Goal: Check status

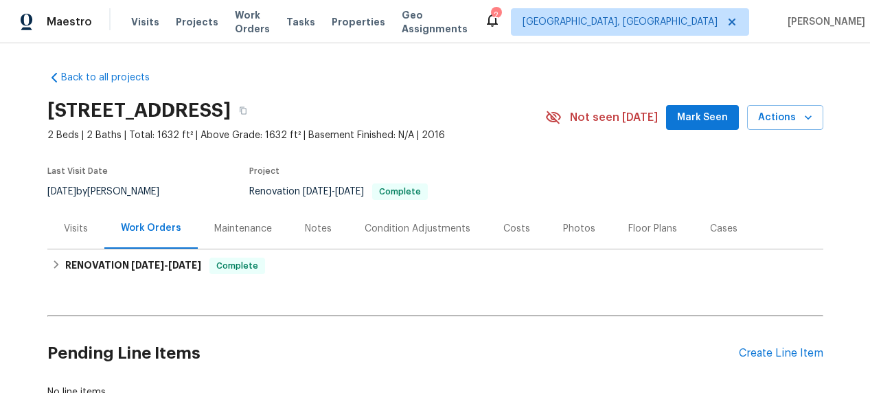
scroll to position [100, 0]
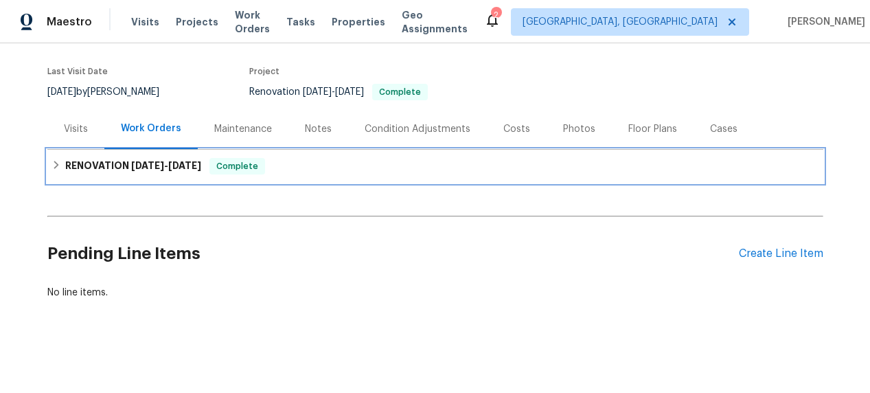
click at [152, 170] on span "[DATE]" at bounding box center [147, 166] width 33 height 10
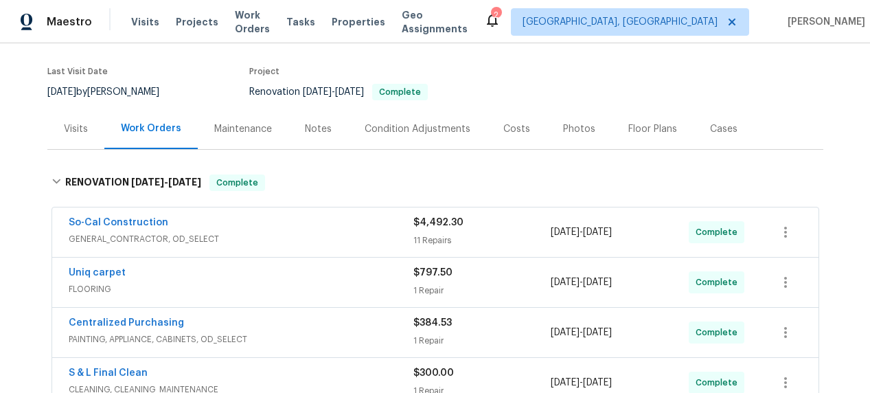
click at [241, 236] on span "GENERAL_CONTRACTOR, OD_SELECT" at bounding box center [241, 239] width 345 height 14
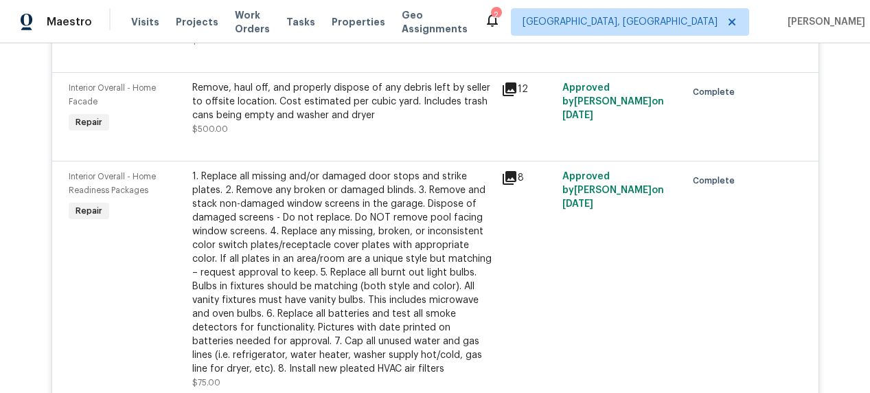
scroll to position [690, 0]
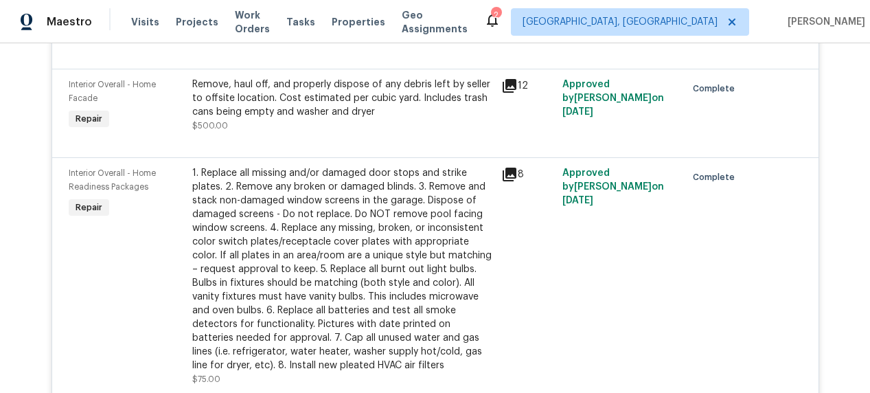
click at [512, 97] on div "12" at bounding box center [528, 104] width 62 height 63
click at [511, 91] on icon at bounding box center [509, 86] width 16 height 16
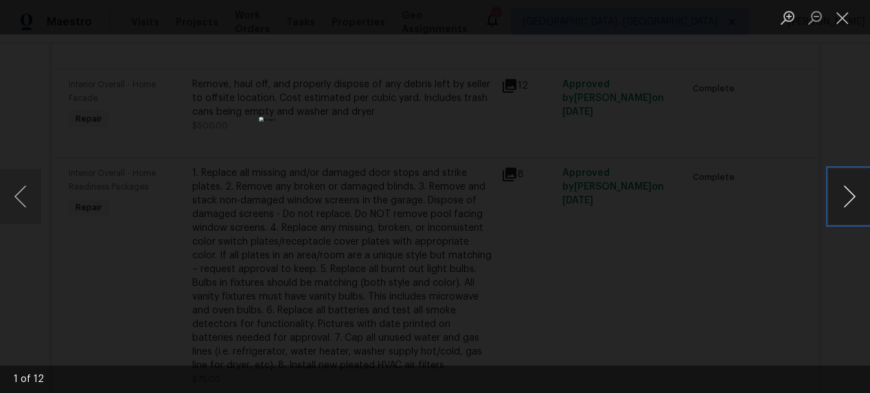
click at [847, 186] on button "Next image" at bounding box center [848, 196] width 41 height 55
click at [847, 185] on button "Next image" at bounding box center [848, 196] width 41 height 55
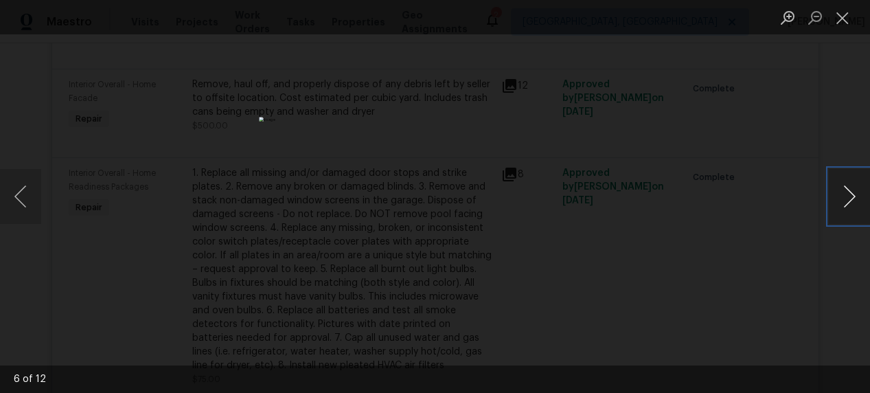
click at [847, 185] on button "Next image" at bounding box center [848, 196] width 41 height 55
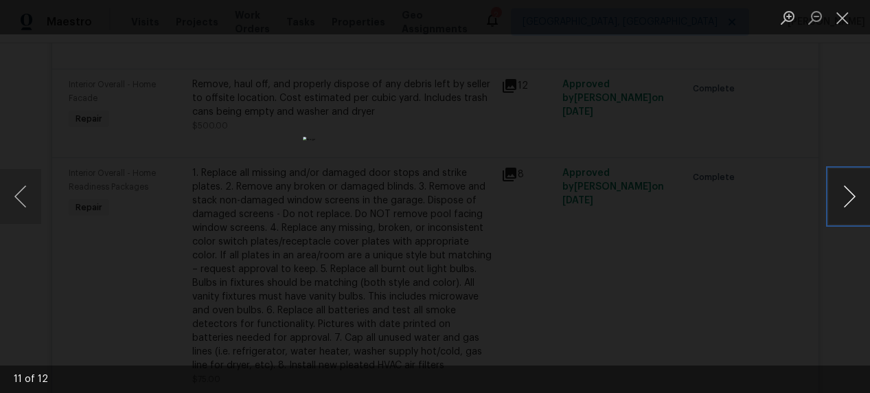
click at [847, 187] on button "Next image" at bounding box center [848, 196] width 41 height 55
click at [786, 148] on div "Lightbox" at bounding box center [435, 196] width 870 height 393
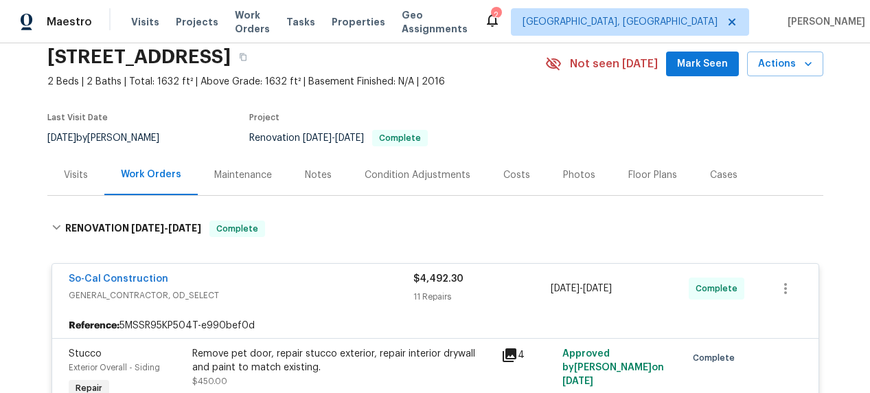
scroll to position [0, 0]
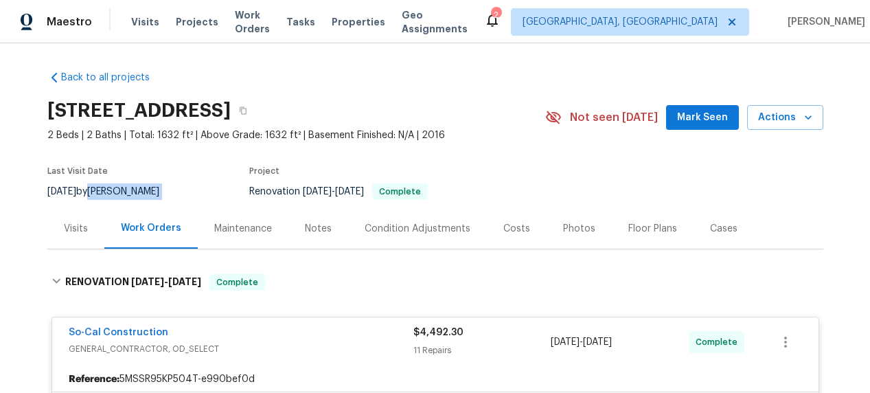
drag, startPoint x: 191, startPoint y: 183, endPoint x: 110, endPoint y: 187, distance: 81.8
click at [110, 187] on div "Last Visit Date [DATE] by [PERSON_NAME] Project Renovation [DATE] - [DATE] Comp…" at bounding box center [279, 183] width 465 height 49
copy div "[PERSON_NAME]"
click at [247, 110] on icon "button" at bounding box center [243, 110] width 8 height 8
